Goal: Check status: Check status

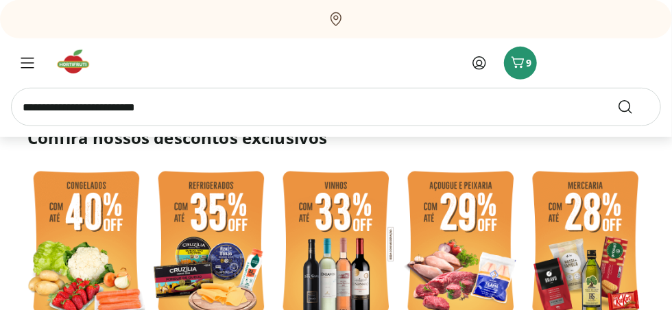
scroll to position [249, 0]
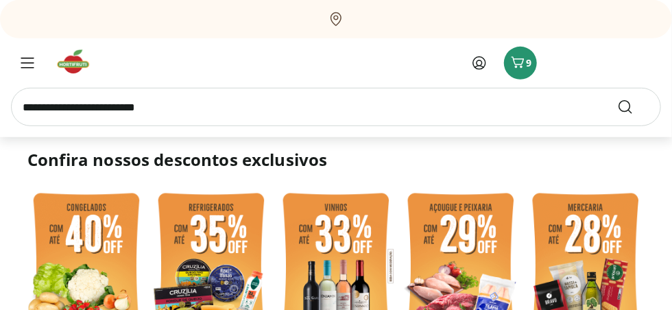
click at [477, 63] on icon at bounding box center [479, 63] width 16 height 16
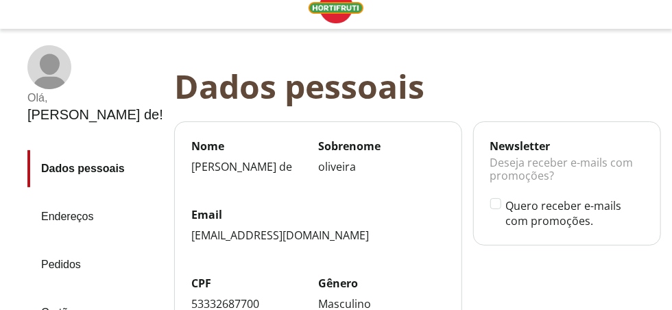
scroll to position [18, 0]
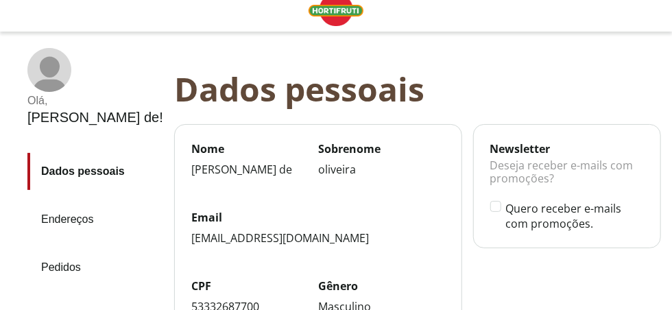
click at [67, 265] on link "Pedidos" at bounding box center [95, 267] width 136 height 37
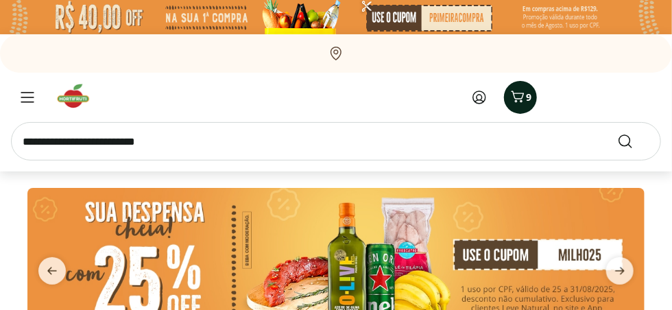
click at [515, 97] on icon "Carrinho" at bounding box center [517, 97] width 13 height 12
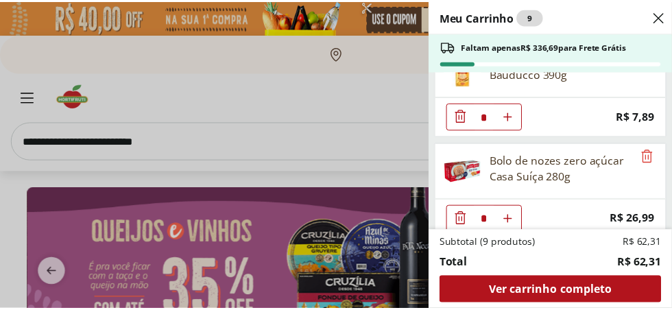
scroll to position [252, 0]
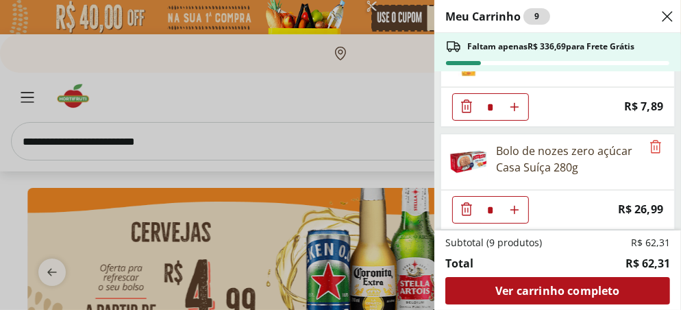
click at [51, 66] on div "Meu Carrinho 9 Faltam apenas R$ 336,69 para Frete Grátis REFRIG ZERO PET COCA C…" at bounding box center [340, 155] width 681 height 310
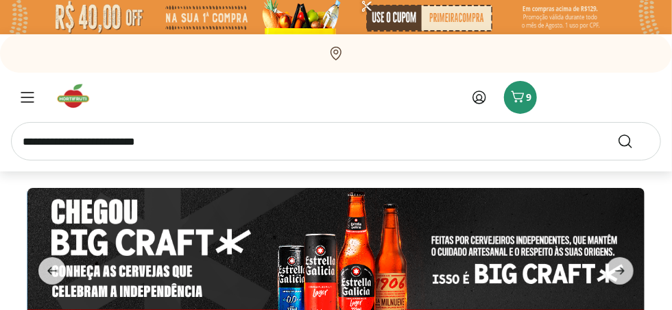
click at [430, 21] on img at bounding box center [336, 17] width 672 height 34
